Goal: Information Seeking & Learning: Find specific fact

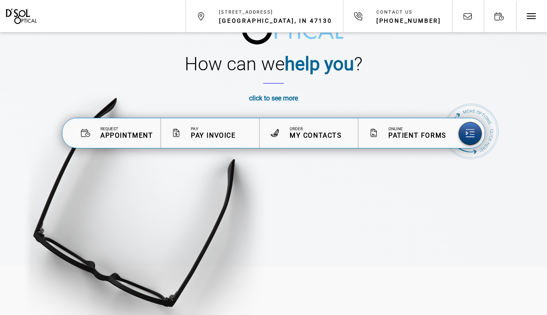
scroll to position [113, 0]
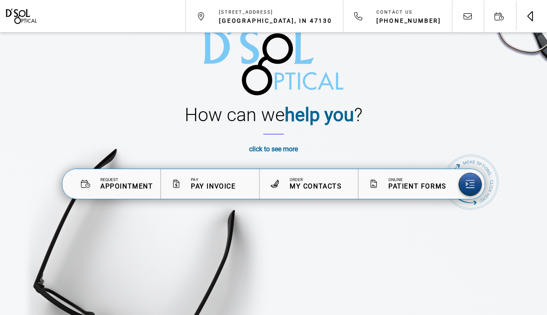
click at [524, 13] on button "Toggle navigation" at bounding box center [531, 15] width 31 height 31
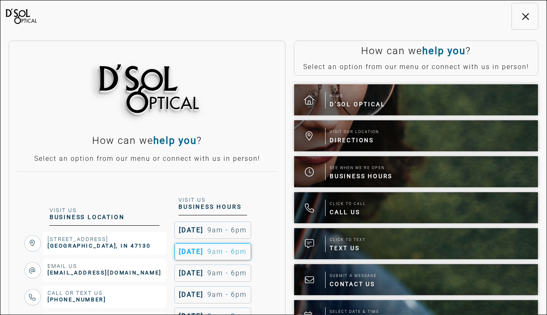
click at [524, 13] on button "Toggle navigation" at bounding box center [525, 16] width 27 height 27
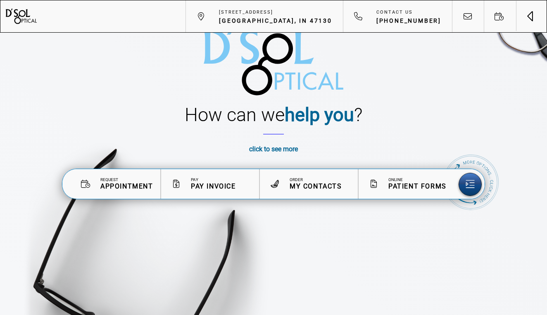
scroll to position [0, 0]
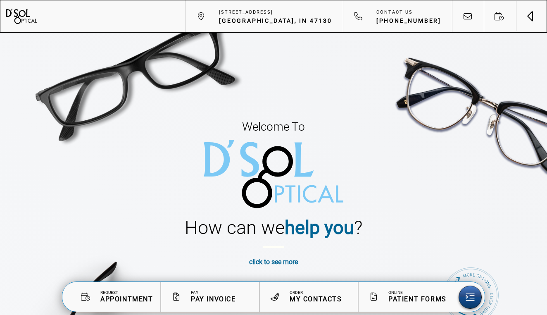
click at [527, 15] on button "Toggle navigation" at bounding box center [531, 15] width 31 height 31
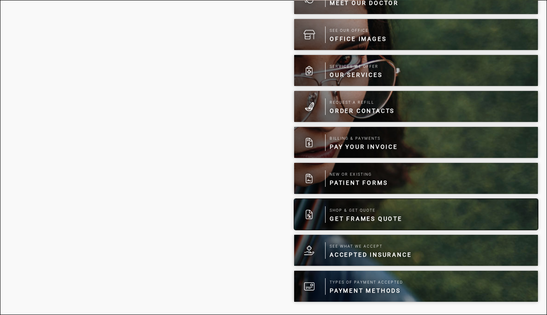
scroll to position [425, 0]
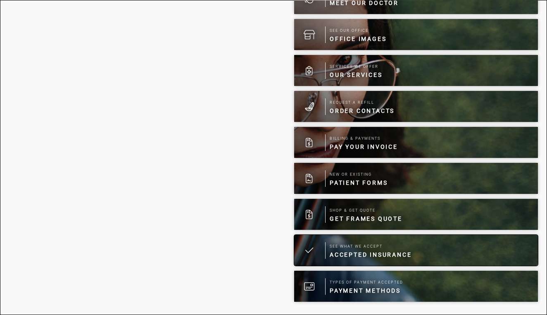
click at [371, 256] on span "Accepted Insurance" at bounding box center [371, 255] width 82 height 8
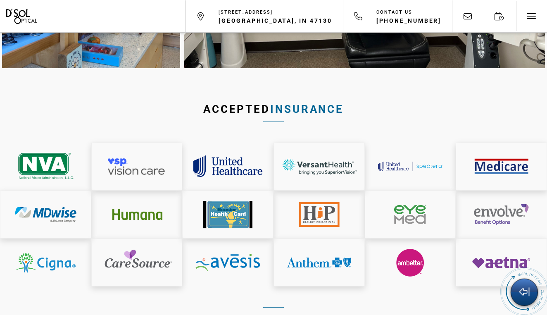
scroll to position [4038, 0]
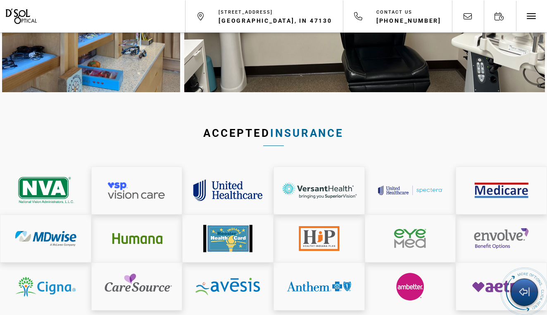
click at [321, 265] on img at bounding box center [319, 286] width 86 height 43
click at [421, 169] on img at bounding box center [410, 190] width 87 height 43
click at [394, 169] on img at bounding box center [410, 190] width 87 height 43
click at [346, 265] on img at bounding box center [319, 286] width 86 height 43
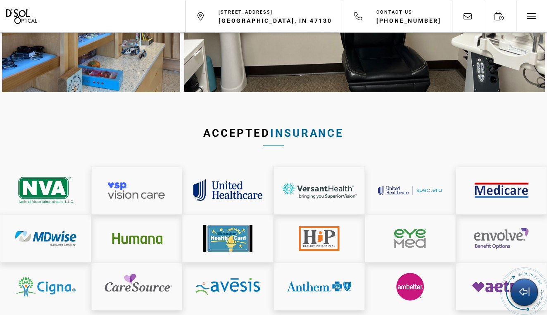
click at [298, 265] on img at bounding box center [319, 286] width 86 height 43
click at [349, 265] on img at bounding box center [319, 286] width 86 height 43
click at [341, 265] on img at bounding box center [319, 286] width 86 height 43
click at [516, 296] on link at bounding box center [524, 292] width 23 height 23
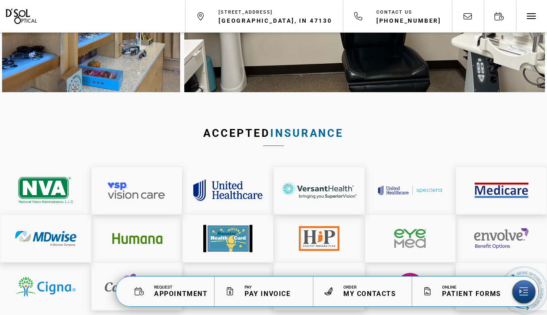
click at [186, 125] on h2 "Accepted insurance" at bounding box center [273, 135] width 547 height 21
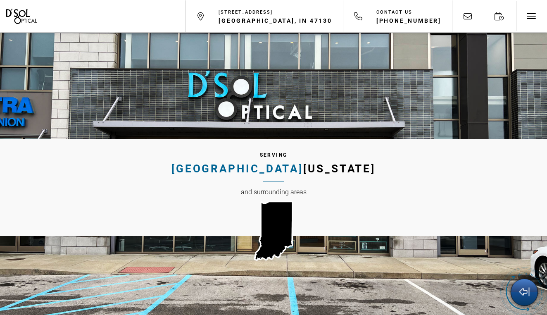
scroll to position [4497, 0]
